Goal: Task Accomplishment & Management: Manage account settings

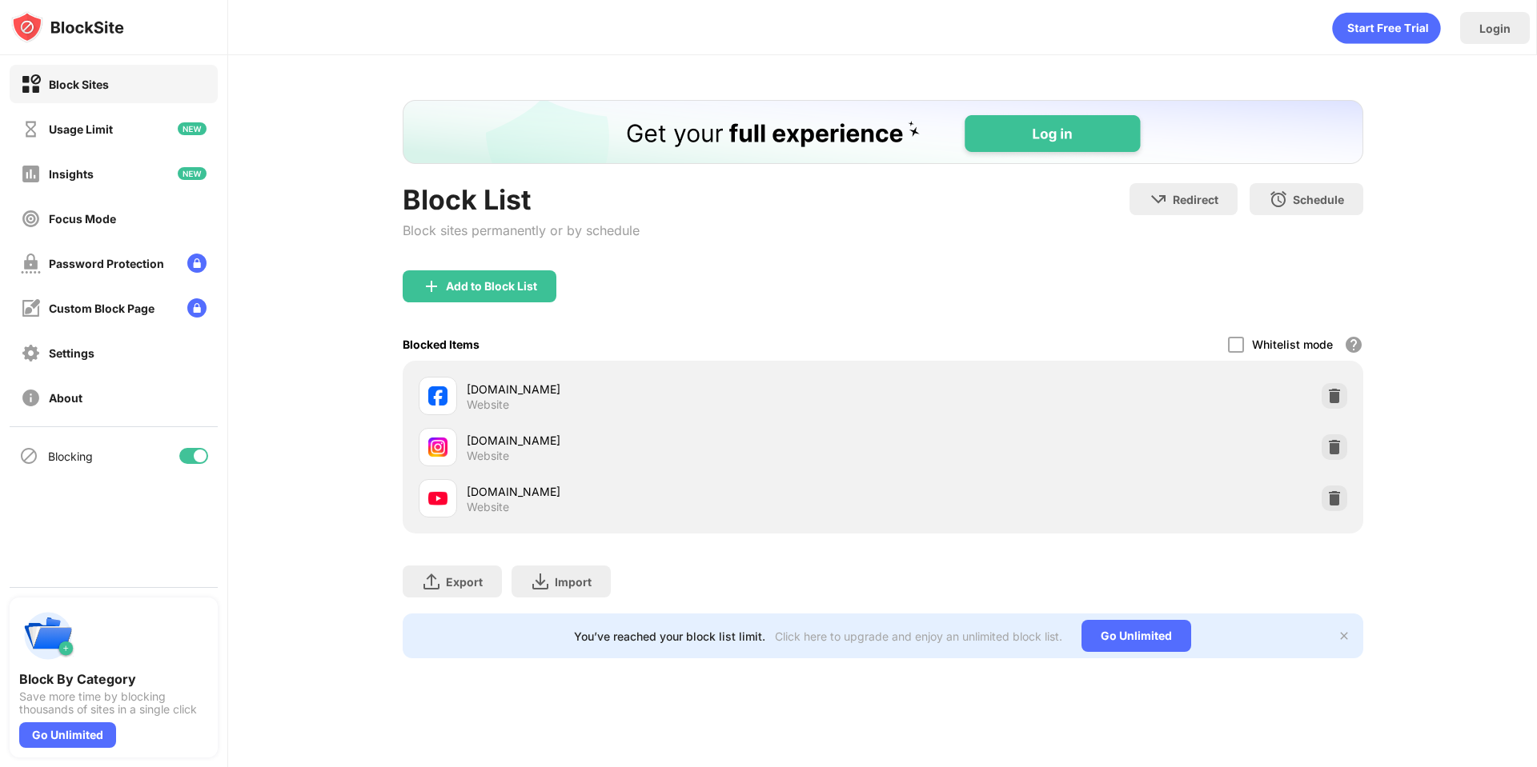
click at [817, 388] on div "facebook.com" at bounding box center [675, 389] width 416 height 17
click at [1346, 403] on div at bounding box center [1334, 396] width 26 height 26
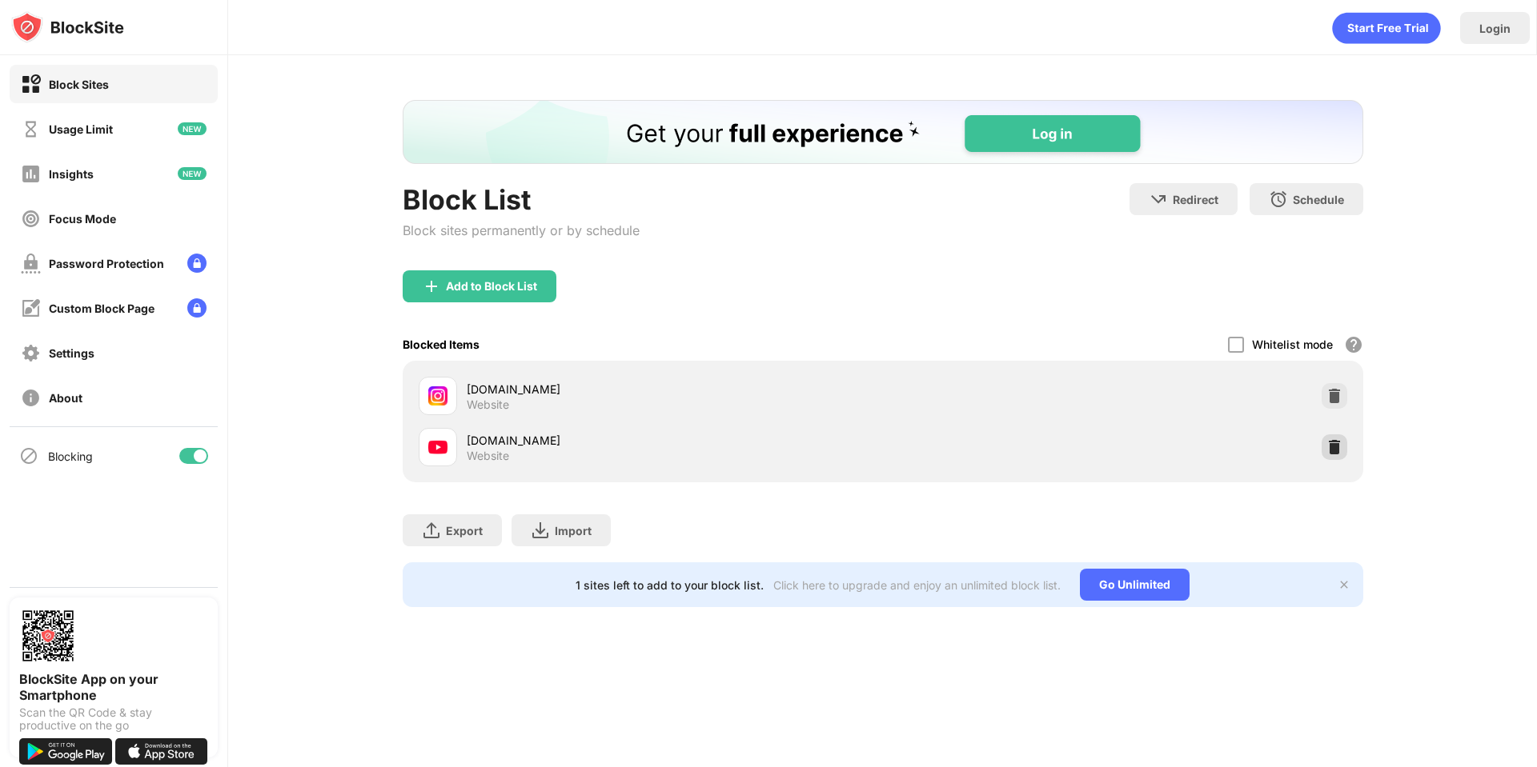
click at [1338, 454] on img at bounding box center [1334, 447] width 16 height 16
